Goal: Task Accomplishment & Management: Complete application form

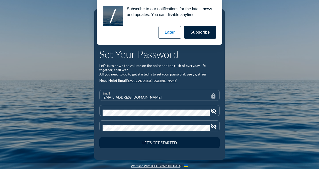
click at [172, 31] on button "Later" at bounding box center [170, 32] width 23 height 13
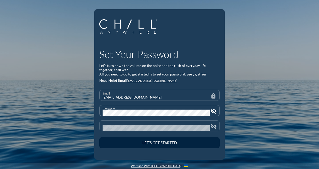
click at [128, 123] on div "Confirm Password" at bounding box center [156, 126] width 107 height 11
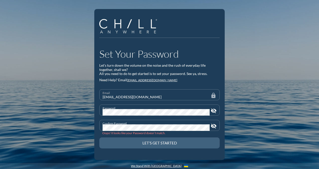
click at [142, 142] on div "Let’s Get Started" at bounding box center [159, 143] width 103 height 5
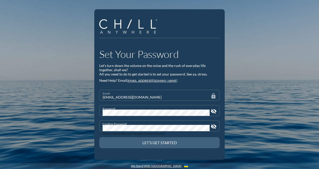
click at [180, 139] on button "Let’s Get Started" at bounding box center [159, 142] width 121 height 11
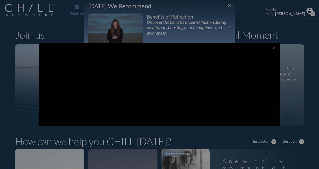
click at [228, 4] on div at bounding box center [159, 84] width 319 height 169
click at [231, 5] on div at bounding box center [159, 84] width 319 height 169
click at [249, 19] on div at bounding box center [159, 84] width 319 height 169
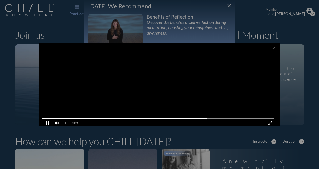
scroll to position [1, 0]
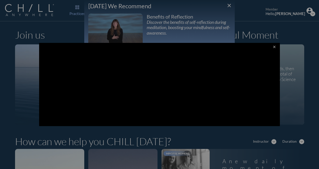
click at [273, 46] on icon "close" at bounding box center [275, 47] width 4 height 4
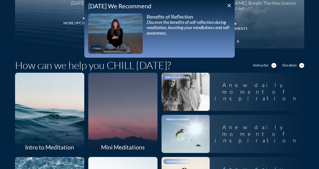
scroll to position [0, 0]
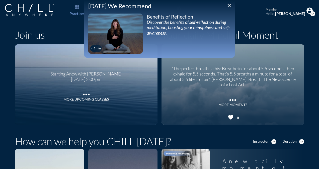
click at [230, 5] on icon "close" at bounding box center [230, 6] width 6 height 6
